Goal: Task Accomplishment & Management: Use online tool/utility

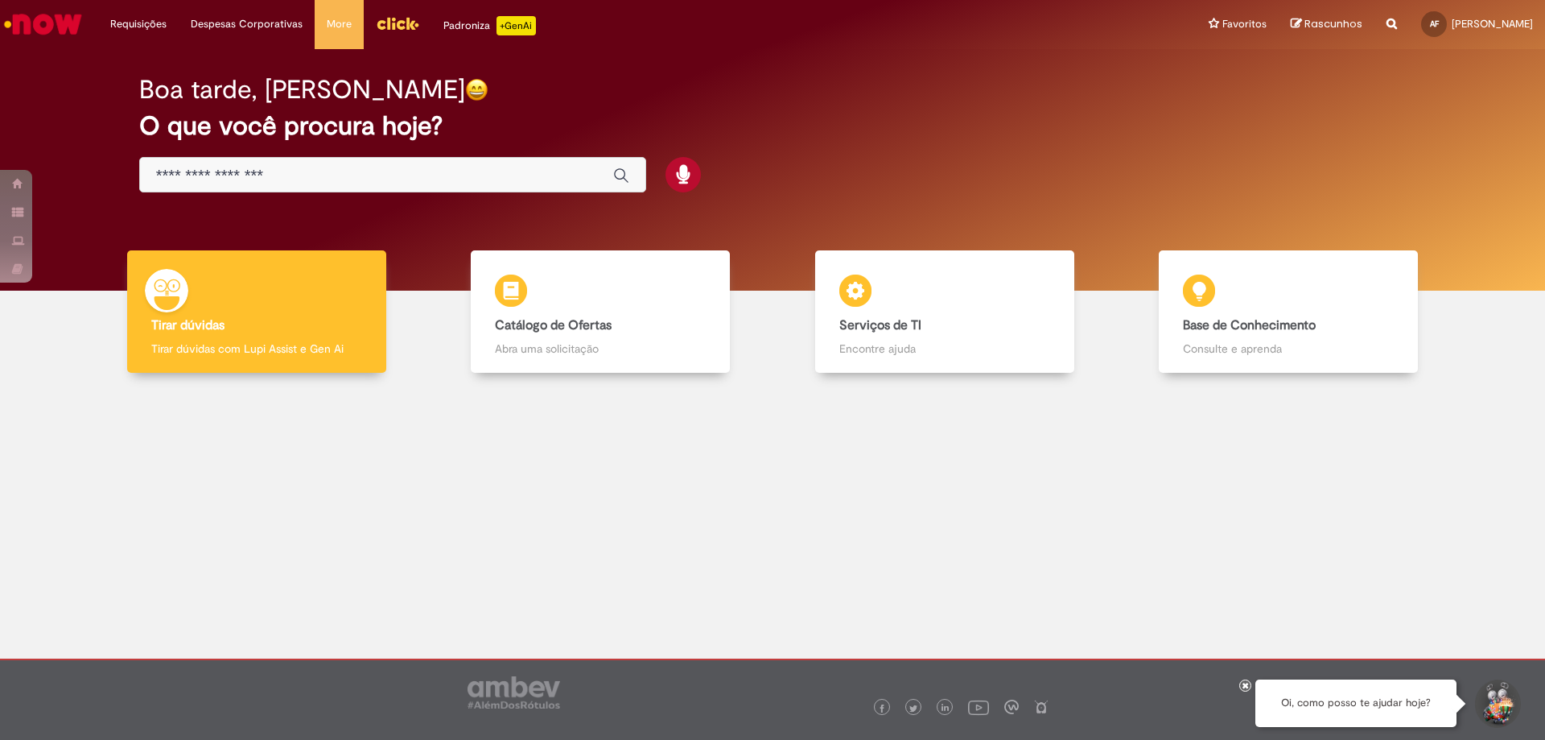
drag, startPoint x: 369, startPoint y: 144, endPoint x: 368, endPoint y: 158, distance: 13.8
click at [368, 147] on div "Boa tarde, [PERSON_NAME] O que você procura hoje?" at bounding box center [773, 134] width 1324 height 137
click at [362, 170] on input "Basta digitar aqui" at bounding box center [376, 176] width 441 height 19
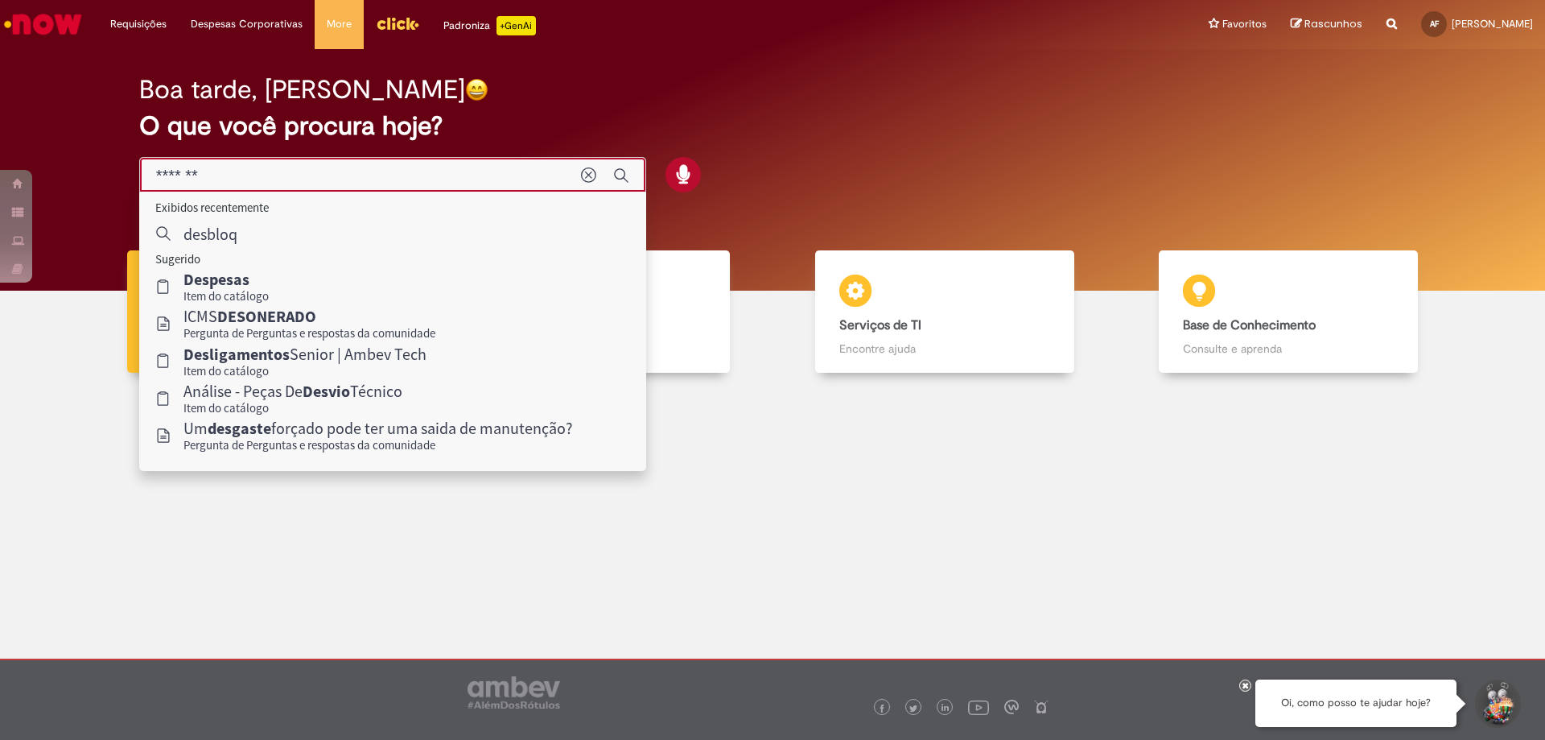
type input "********"
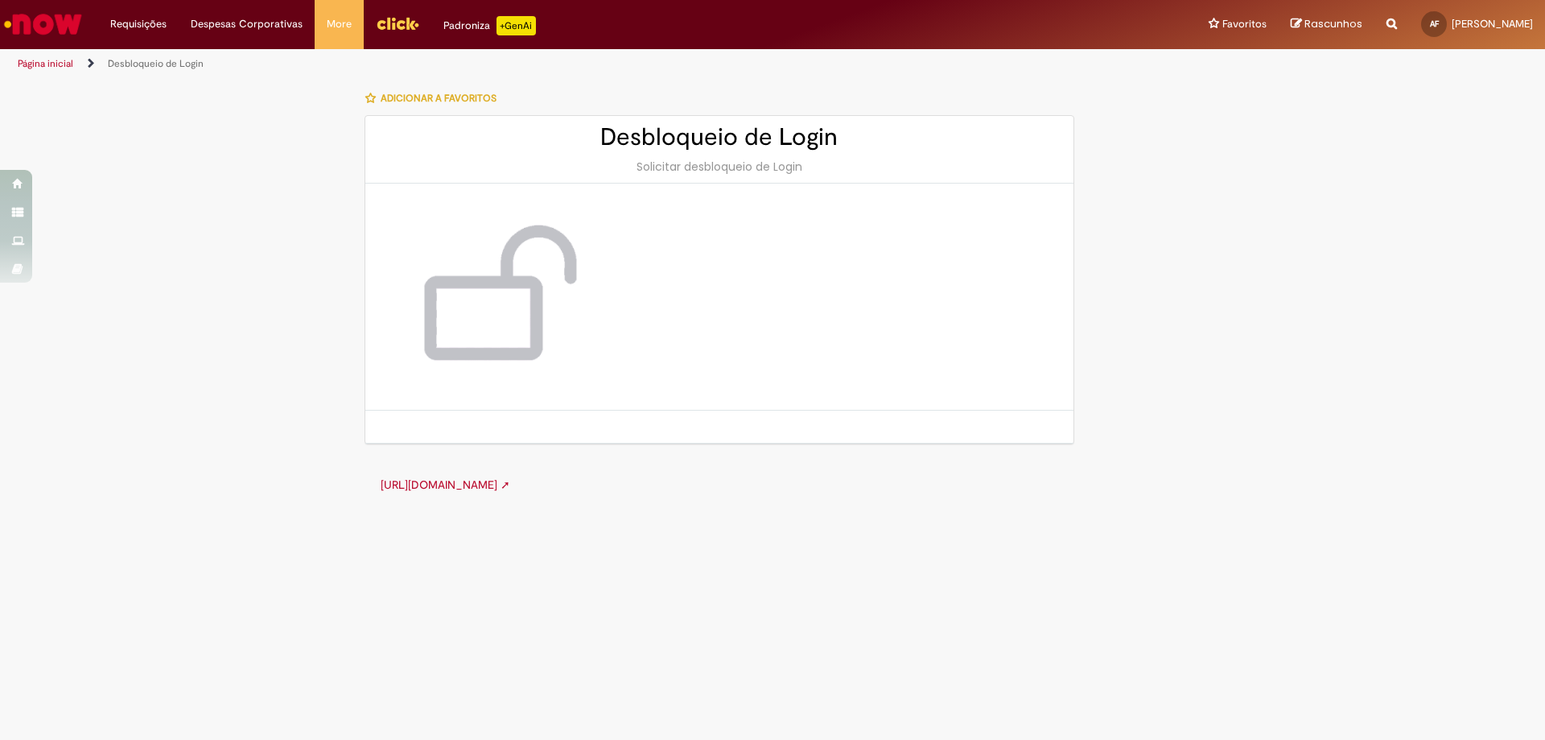
click at [497, 303] on img at bounding box center [494, 297] width 193 height 162
click at [673, 170] on div "Solicitar desbloqueio de Login" at bounding box center [720, 167] width 676 height 16
click at [719, 168] on div "Solicitar desbloqueio de Login" at bounding box center [720, 167] width 676 height 16
click at [815, 172] on div "Solicitar desbloqueio de Login" at bounding box center [720, 167] width 676 height 16
click at [509, 485] on link "[URL][DOMAIN_NAME] ➚" at bounding box center [446, 484] width 130 height 14
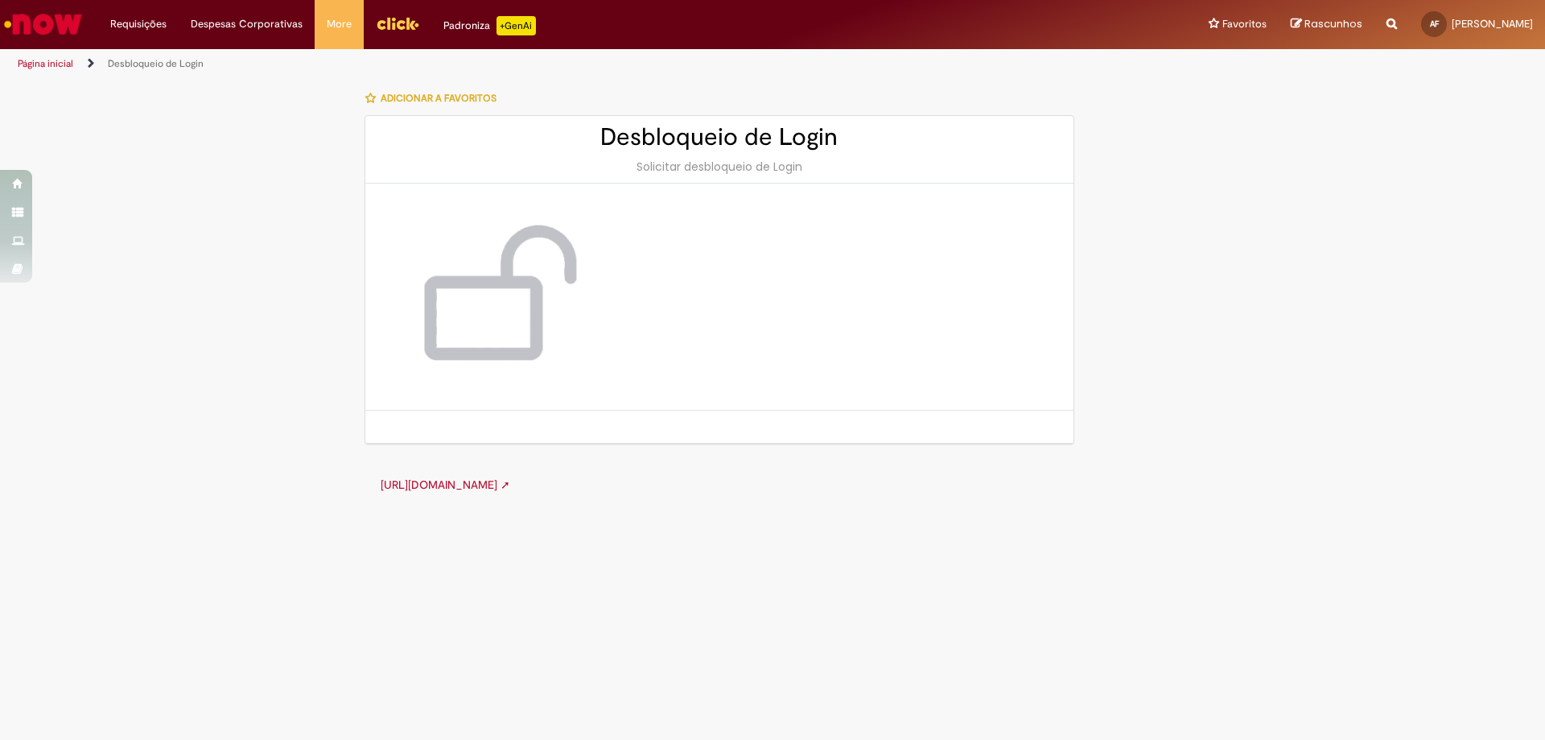
click at [510, 485] on link "[URL][DOMAIN_NAME] ➚" at bounding box center [446, 484] width 130 height 14
